Goal: Answer question/provide support

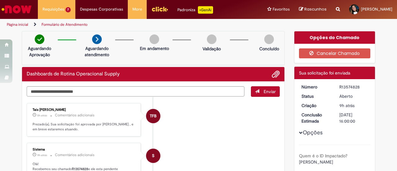
scroll to position [93, 0]
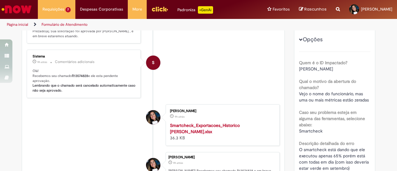
drag, startPoint x: 304, startPoint y: 68, endPoint x: 346, endPoint y: 68, distance: 41.8
click at [333, 68] on span "[PERSON_NAME]" at bounding box center [316, 69] width 34 height 6
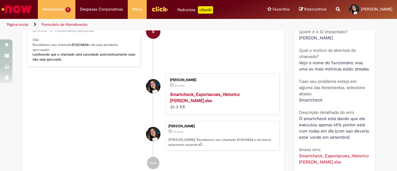
scroll to position [155, 0]
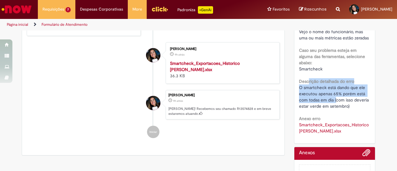
drag, startPoint x: 306, startPoint y: 83, endPoint x: 334, endPoint y: 98, distance: 32.2
click at [334, 98] on div "Descrição detalhada do erro O smartcheck está dando que ele executou apenas 65%…" at bounding box center [335, 93] width 72 height 33
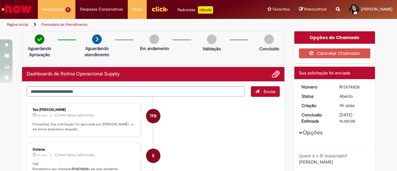
scroll to position [31, 0]
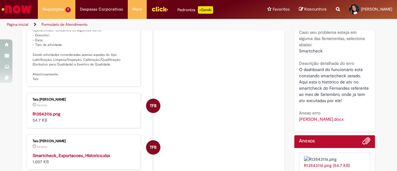
scroll to position [217, 0]
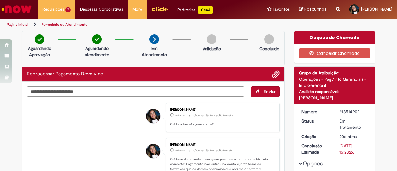
scroll to position [31, 0]
